Goal: Navigation & Orientation: Find specific page/section

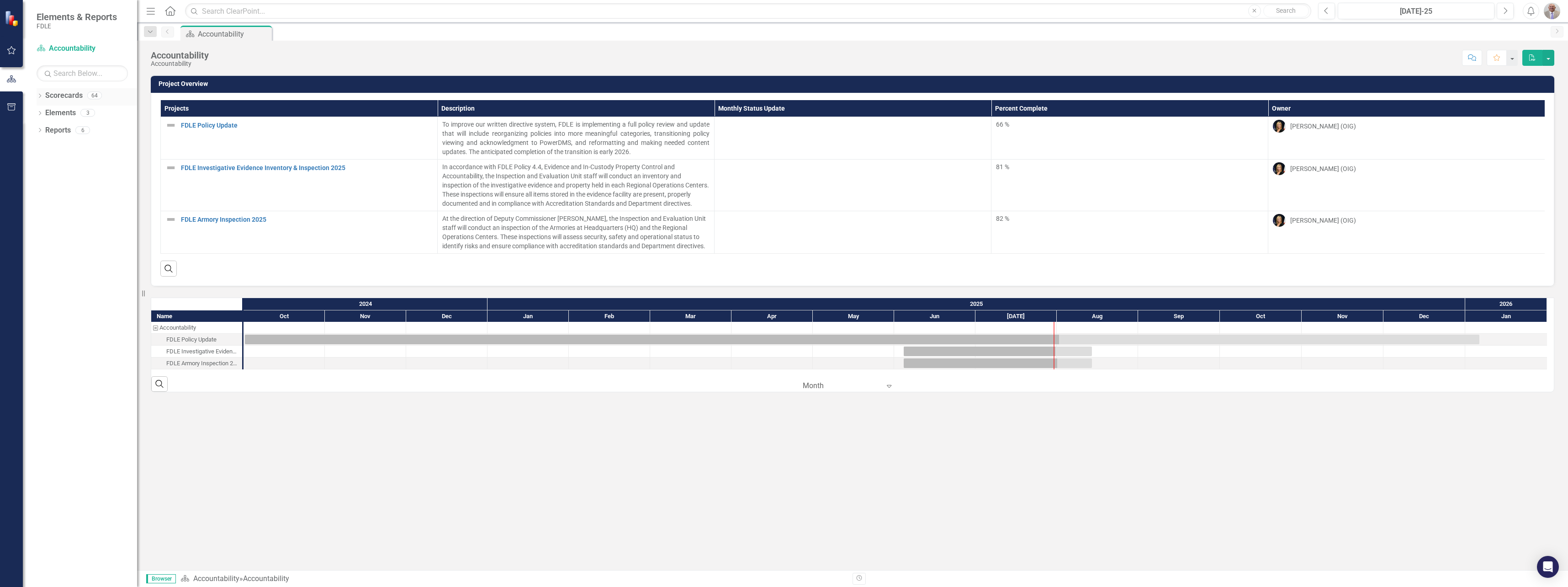
click at [40, 96] on icon "Dropdown" at bounding box center [40, 97] width 7 height 5
click at [52, 166] on link "Commands / Executive Support Branch" at bounding box center [94, 164] width 87 height 10
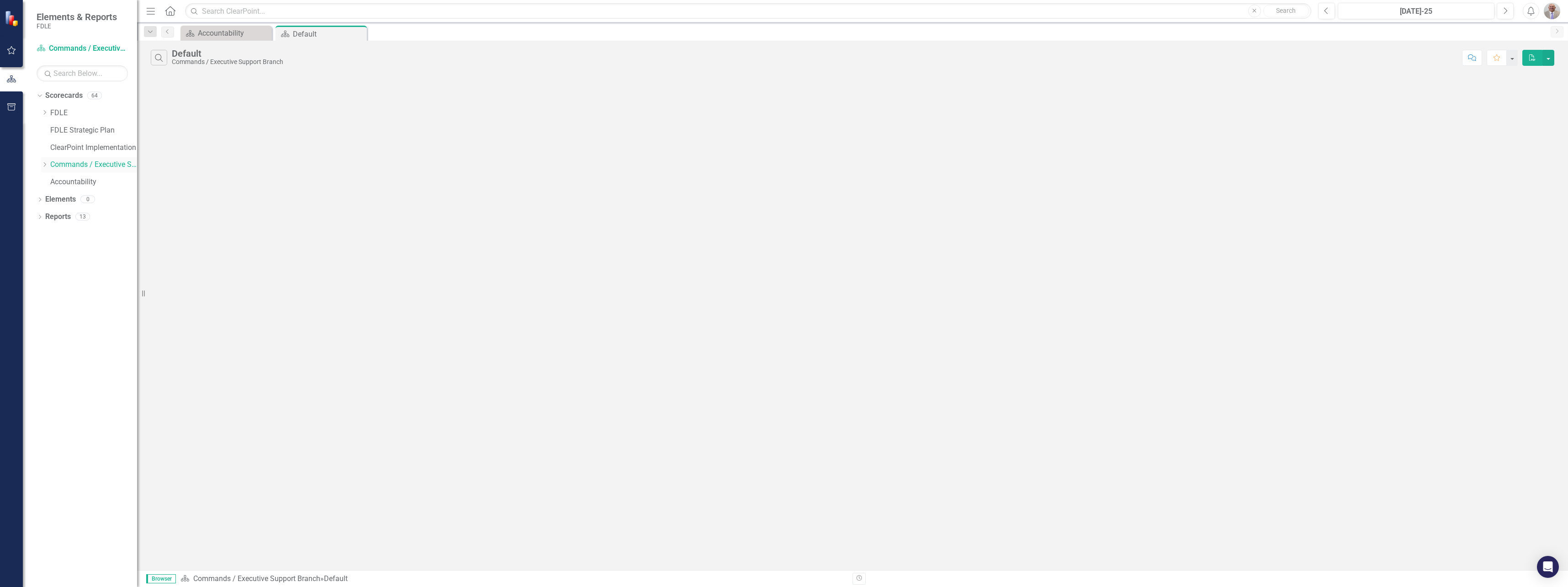
click at [44, 166] on icon "Dropdown" at bounding box center [44, 164] width 7 height 5
click at [72, 236] on link "Strategic Justice Command" at bounding box center [99, 234] width 78 height 10
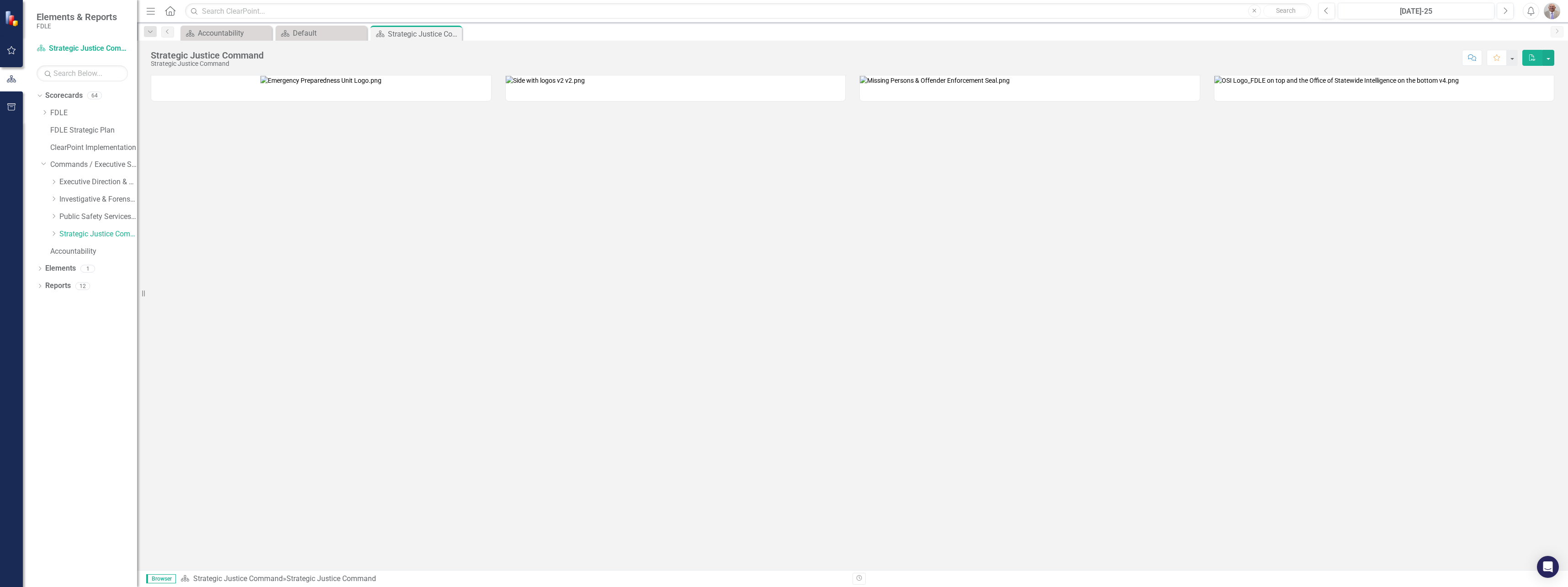
click at [382, 85] on img at bounding box center [321, 80] width 121 height 9
click at [237, 33] on div "Accountability" at bounding box center [228, 33] width 60 height 12
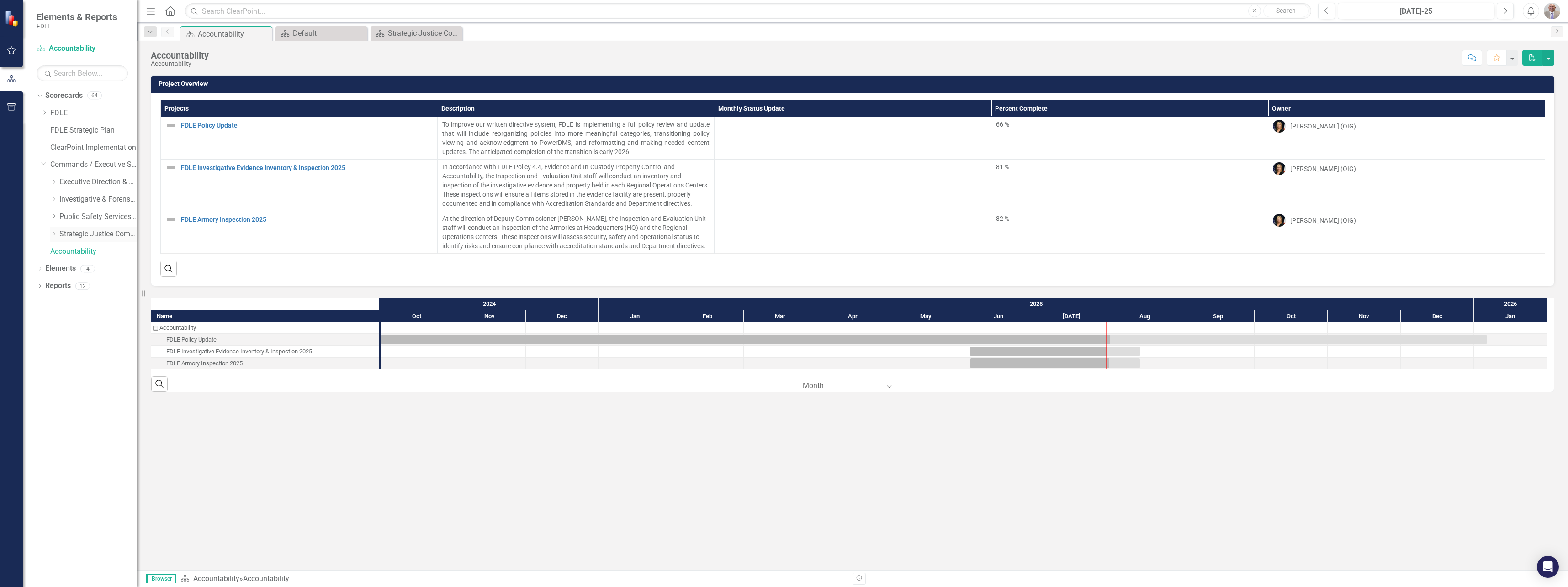
click at [98, 233] on link "Strategic Justice Command" at bounding box center [99, 234] width 78 height 10
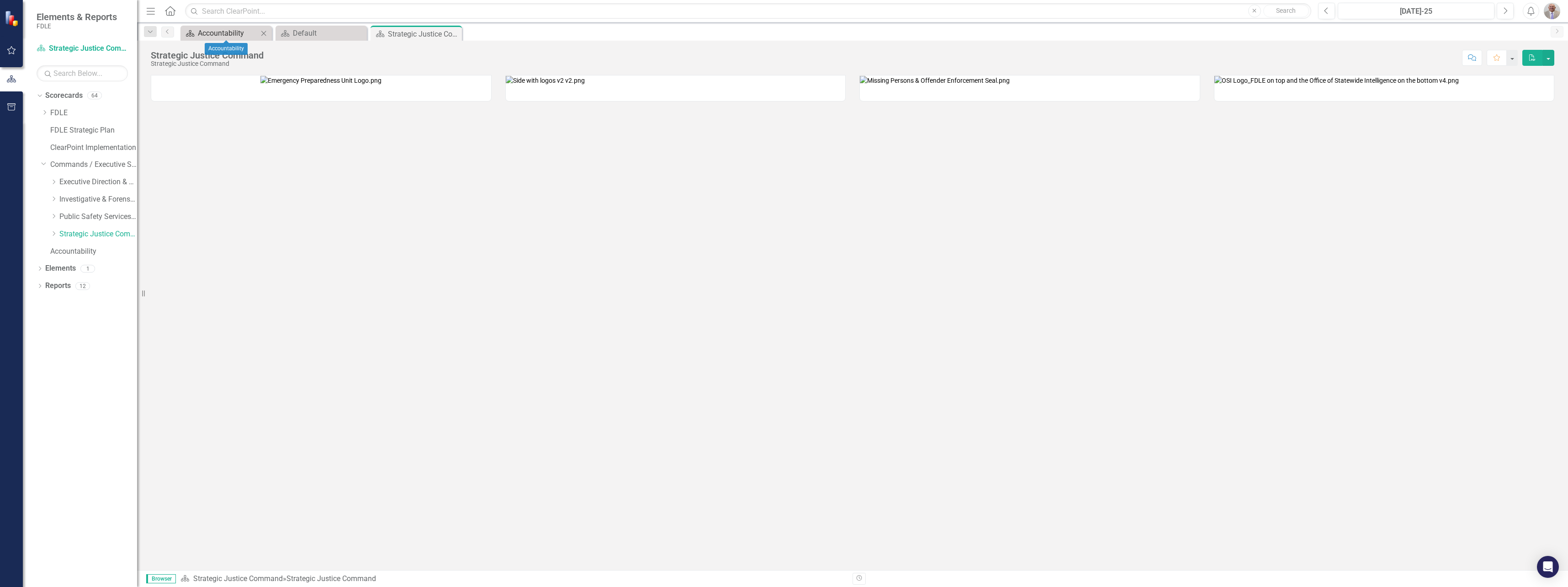
click at [236, 34] on div "Accountability" at bounding box center [228, 33] width 60 height 12
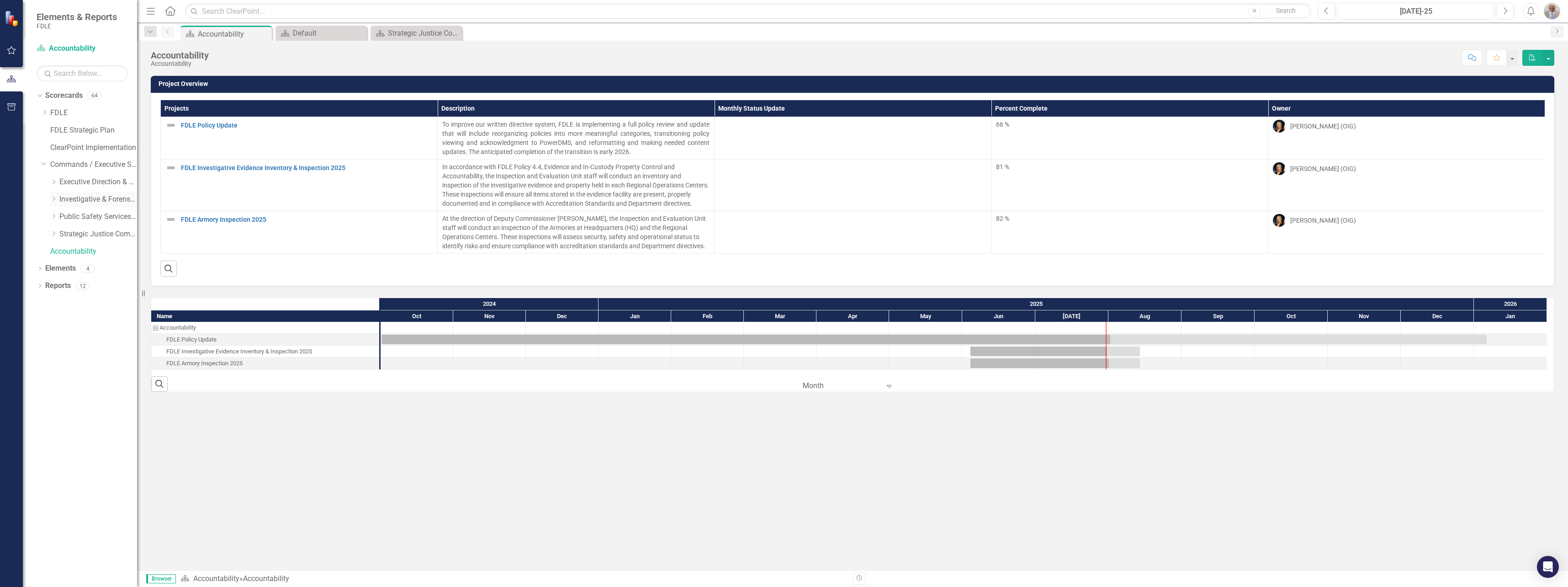
click at [52, 198] on icon "Dropdown" at bounding box center [54, 199] width 7 height 5
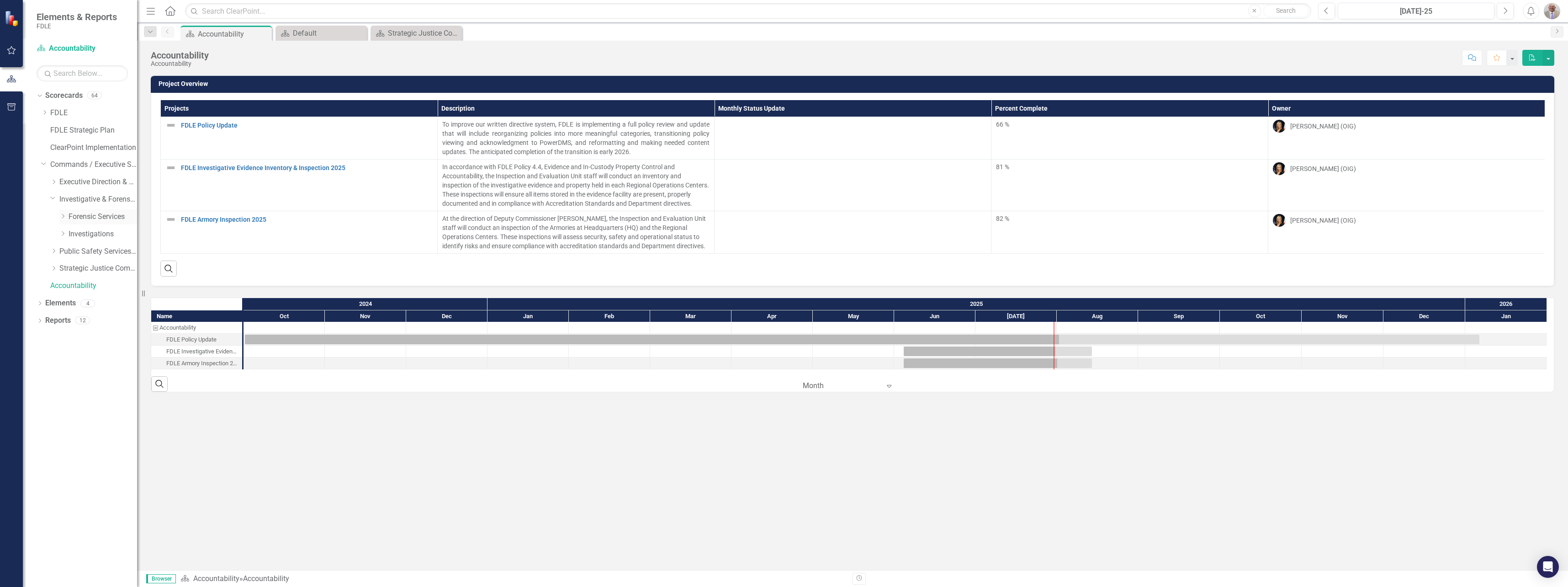
click at [68, 216] on div "Dropdown" at bounding box center [64, 217] width 9 height 8
click at [81, 231] on link "Biology" at bounding box center [108, 234] width 60 height 10
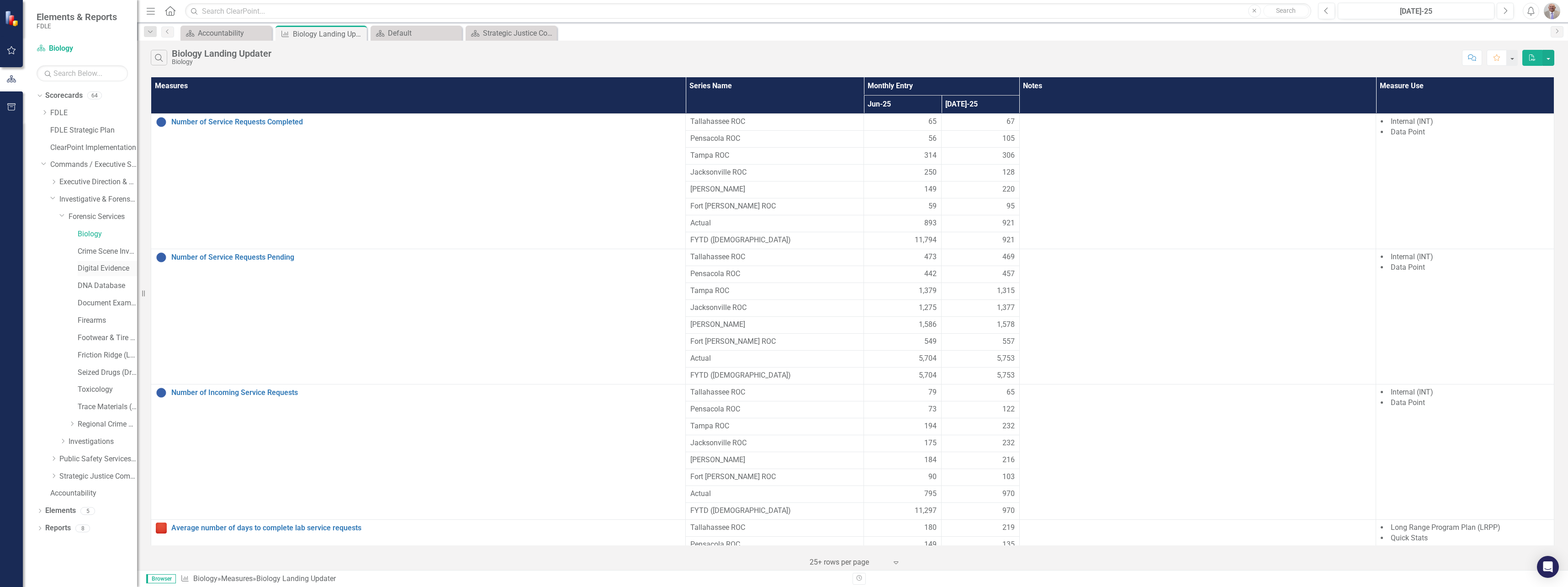
click at [92, 265] on link "Digital Evidence" at bounding box center [108, 268] width 60 height 10
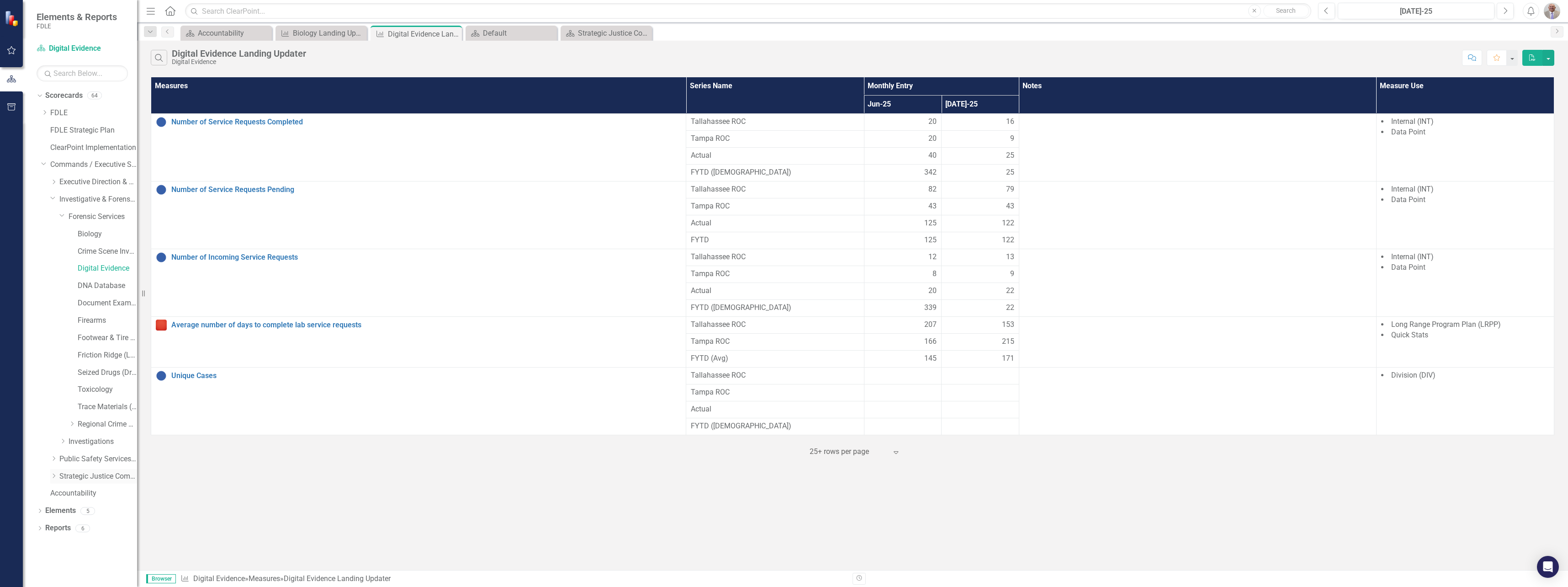
click at [66, 476] on link "Strategic Justice Command" at bounding box center [99, 476] width 78 height 10
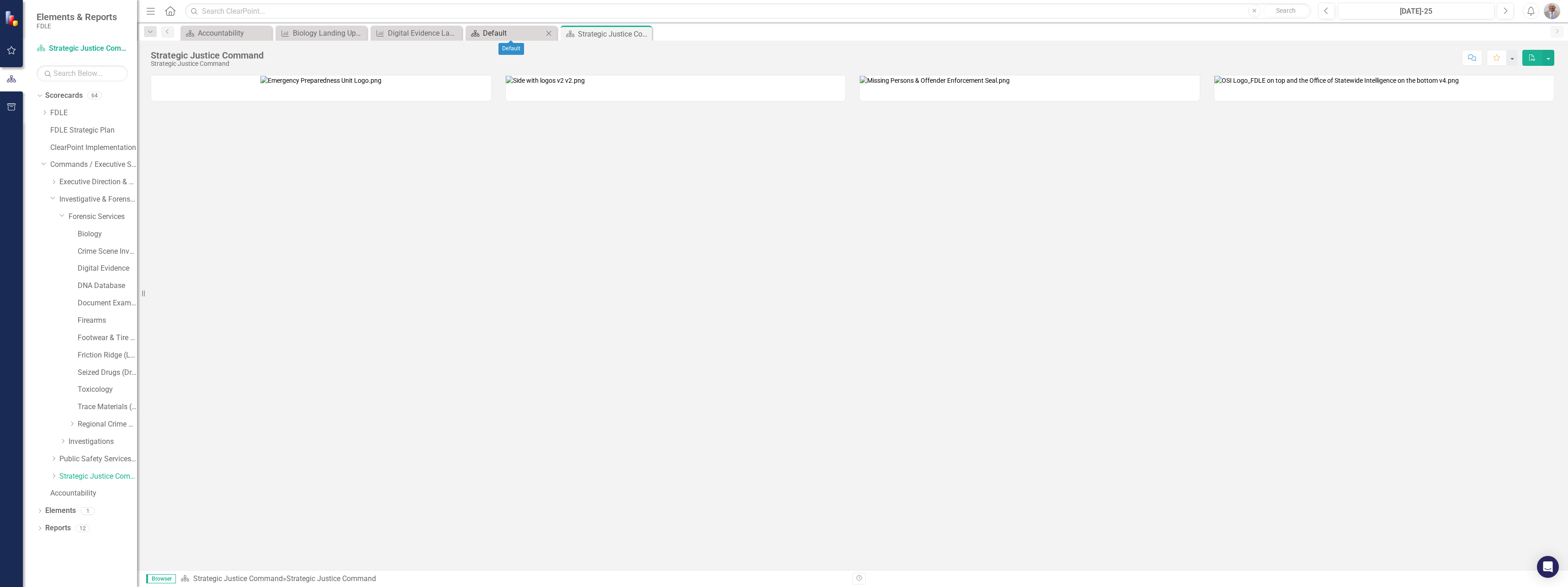
click at [486, 33] on div "Default" at bounding box center [513, 33] width 60 height 12
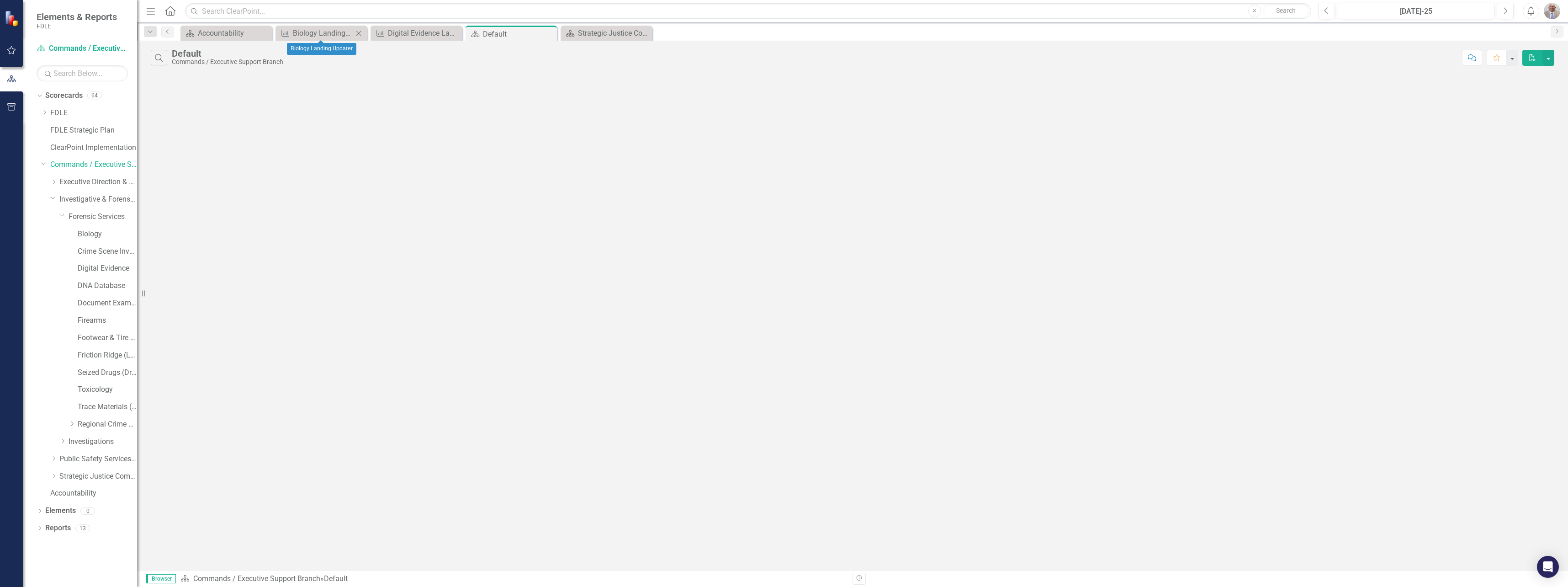
click at [356, 34] on icon "Close" at bounding box center [359, 33] width 9 height 7
click at [360, 32] on icon "Close" at bounding box center [359, 33] width 9 height 7
click at [402, 30] on div "Strategic Justice Command" at bounding box center [418, 33] width 60 height 12
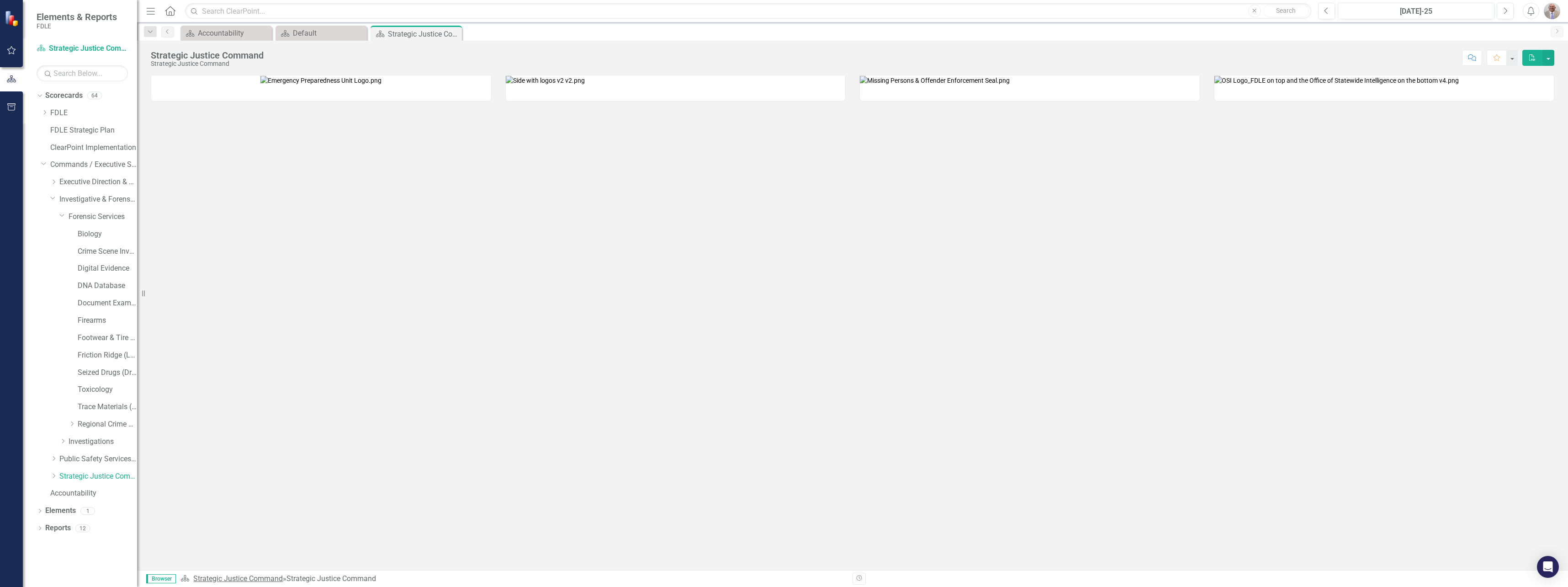
click at [228, 576] on link "Strategic Justice Command" at bounding box center [237, 578] width 89 height 9
click at [83, 528] on div "12" at bounding box center [83, 528] width 15 height 8
click at [38, 529] on icon "Dropdown" at bounding box center [40, 529] width 7 height 5
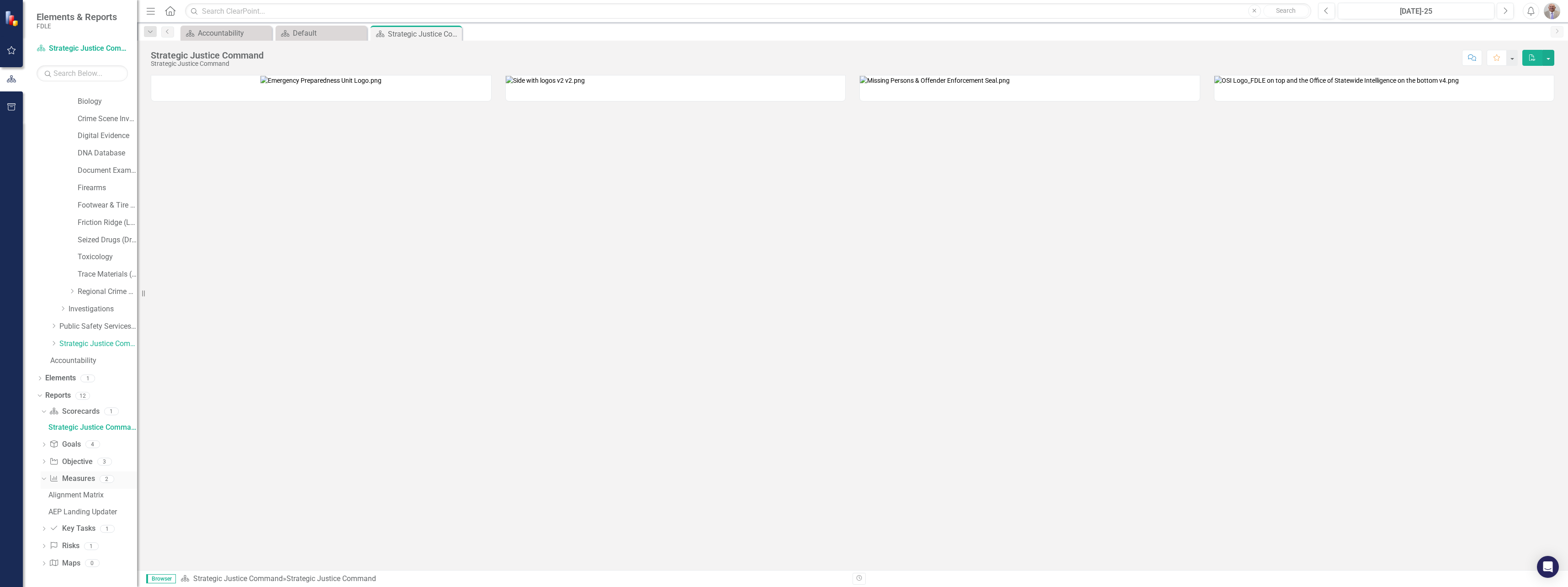
click at [109, 480] on div "2" at bounding box center [107, 479] width 15 height 8
click at [44, 479] on icon at bounding box center [43, 479] width 4 height 2
click at [104, 510] on div "2" at bounding box center [107, 511] width 15 height 8
click at [45, 512] on icon "Dropdown" at bounding box center [44, 512] width 7 height 5
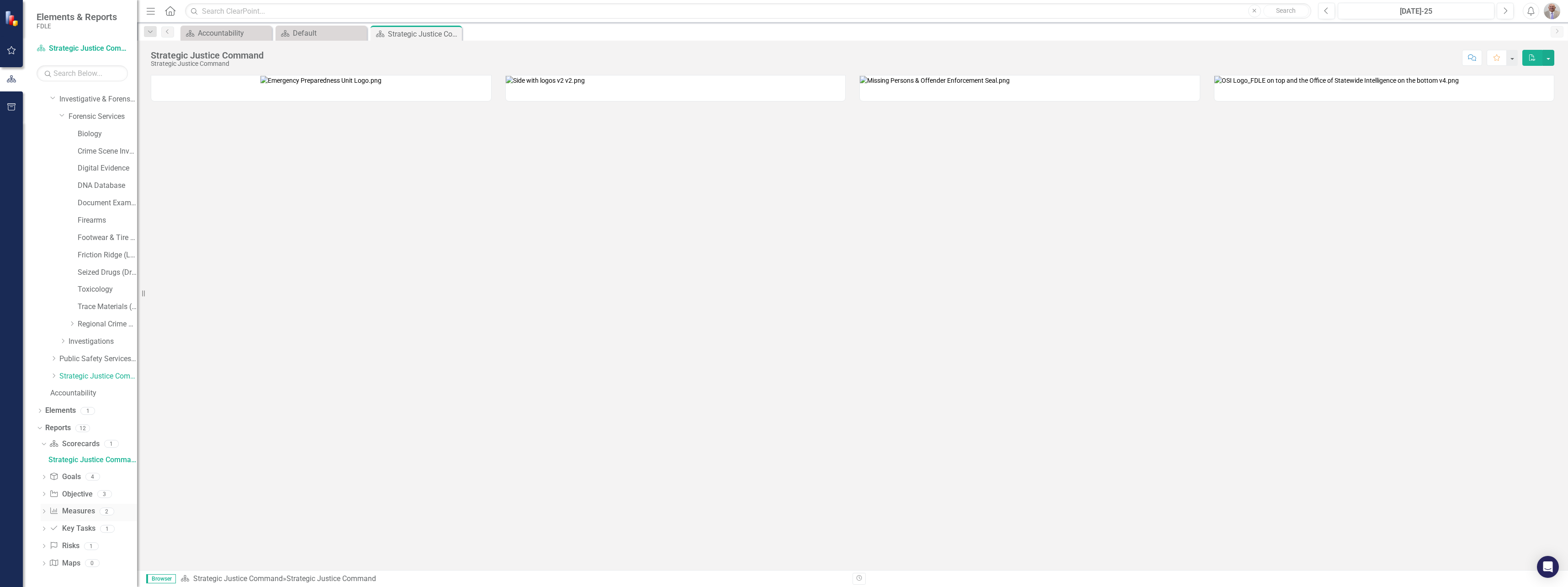
scroll to position [117, 0]
click at [63, 492] on div "Alignment Matrix" at bounding box center [93, 495] width 89 height 9
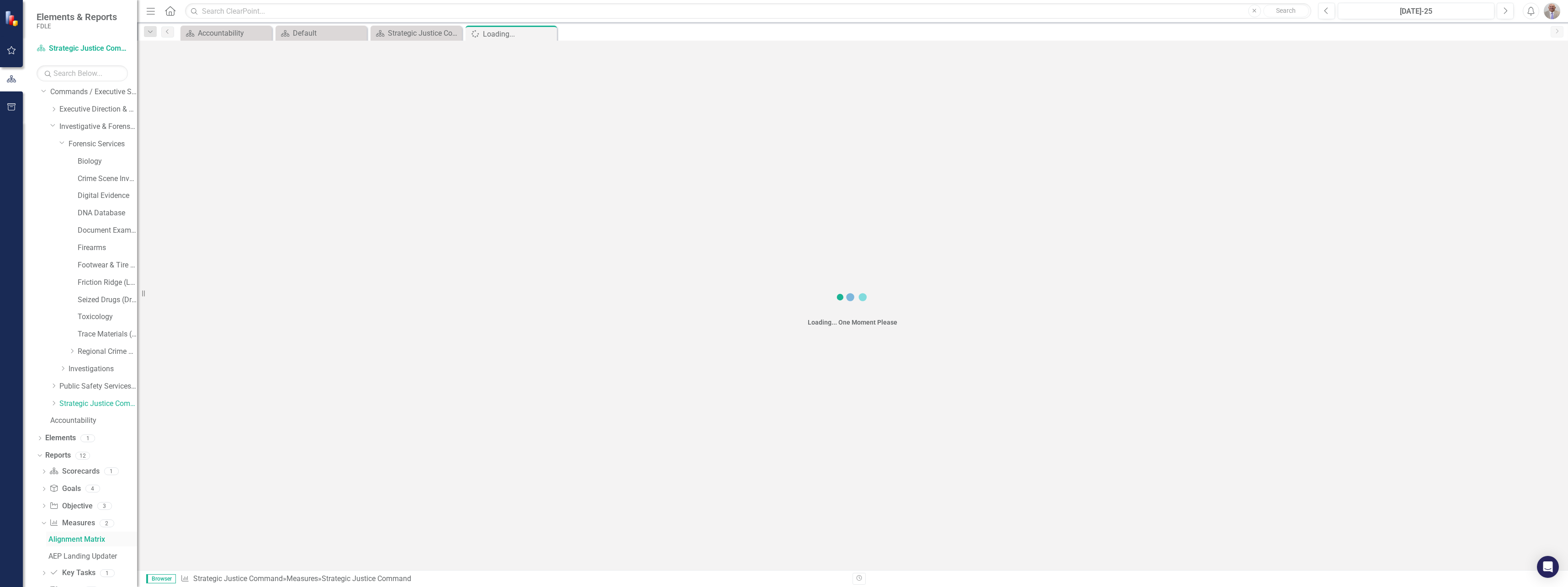
scroll to position [32, 0]
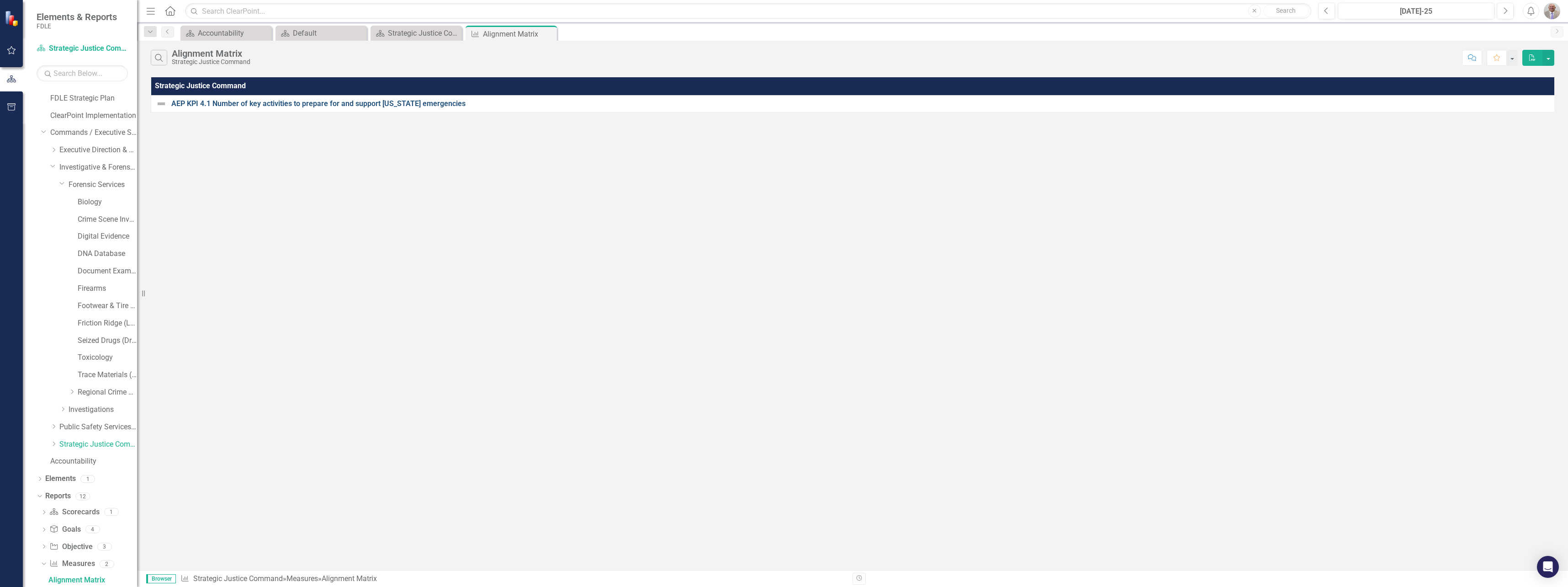
click at [209, 104] on link "AEP KPI 4.1 Number of key activities to prepare for and support [US_STATE] emer…" at bounding box center [861, 104] width 1381 height 9
